Goal: Book appointment/travel/reservation

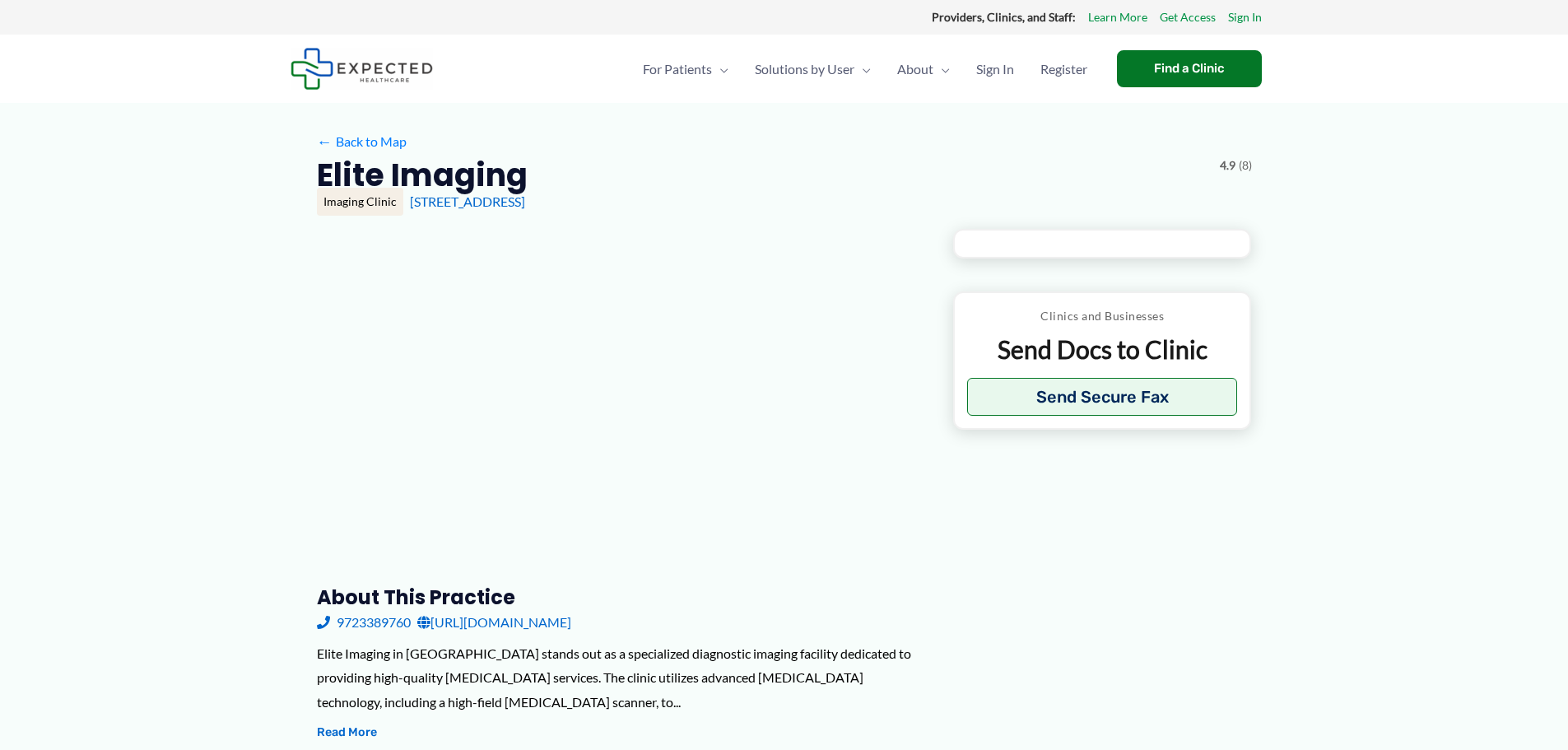
type input "**********"
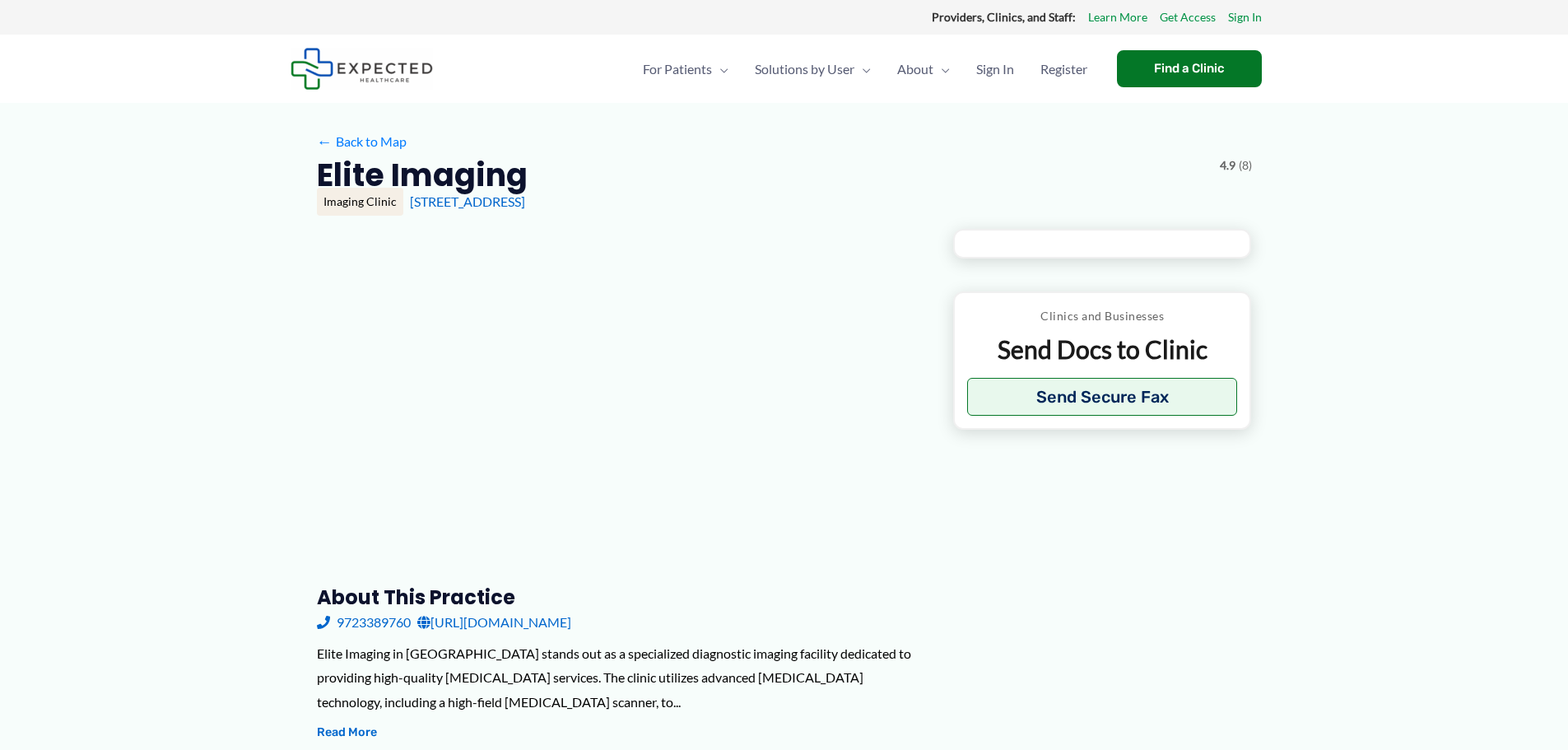
type input "**********"
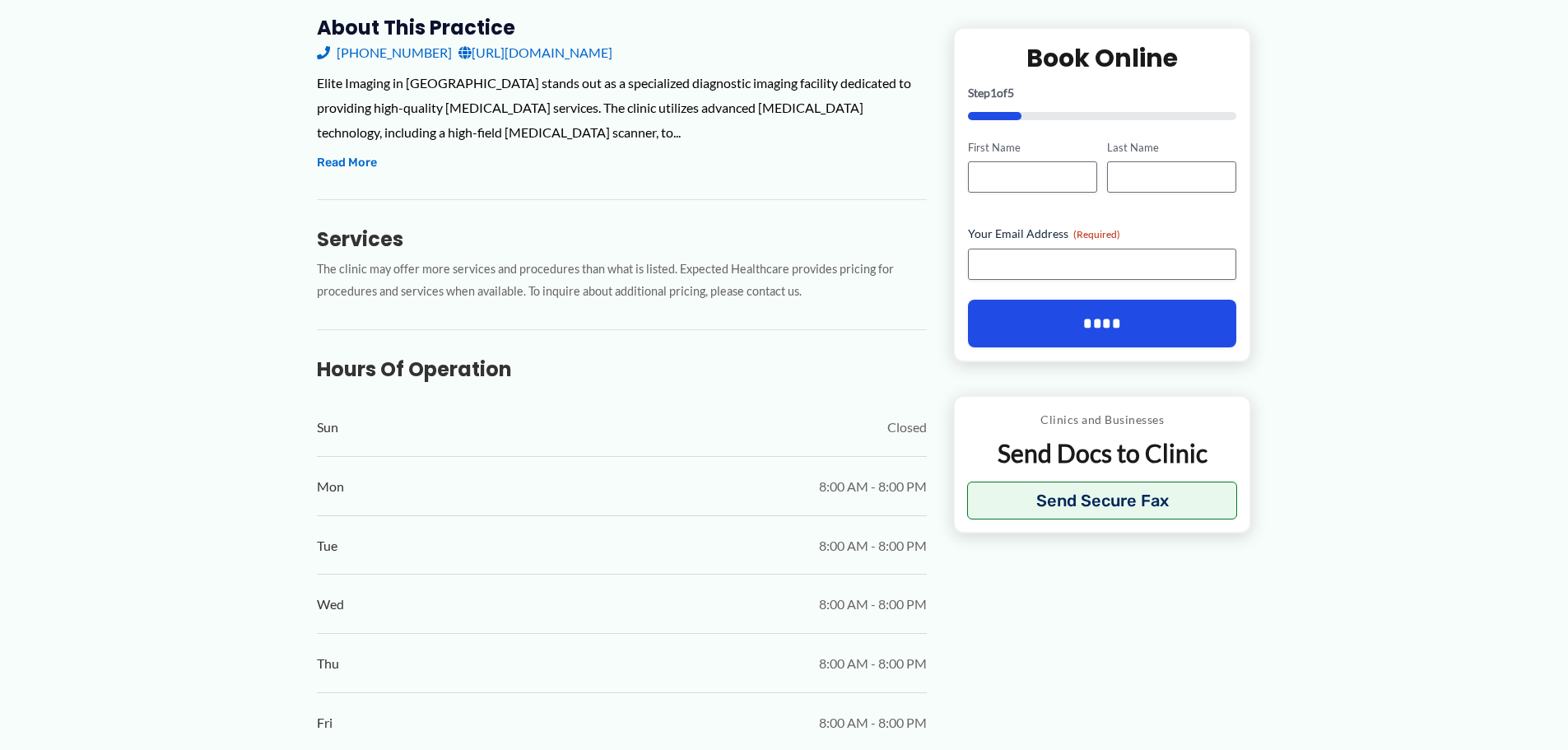
scroll to position [659, 0]
